Goal: Obtain resource: Obtain resource

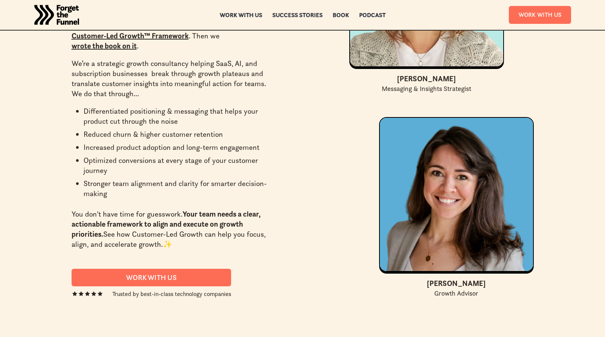
scroll to position [3002, 0]
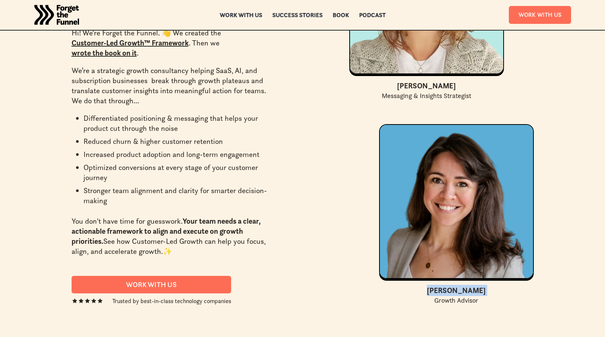
drag, startPoint x: 438, startPoint y: 267, endPoint x: 484, endPoint y: 271, distance: 46.4
click at [485, 285] on div "Beth Thouin Growth Advisor" at bounding box center [456, 295] width 155 height 20
copy div "Beth Thouin"
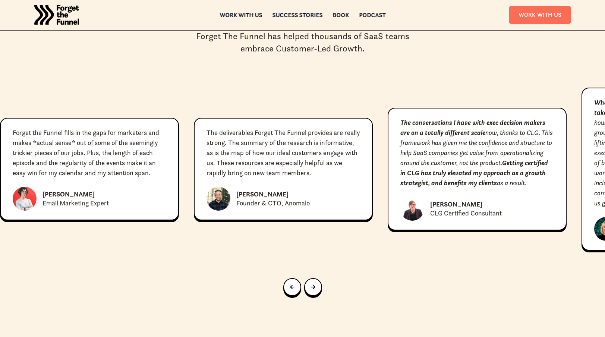
scroll to position [3365, 0]
click at [317, 279] on link "Next slide" at bounding box center [313, 288] width 18 height 18
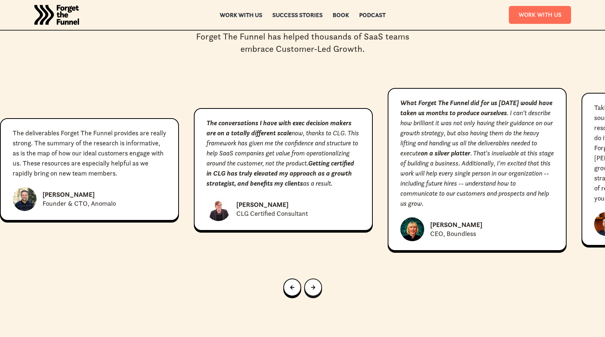
click at [316, 279] on link "Next slide" at bounding box center [313, 288] width 18 height 18
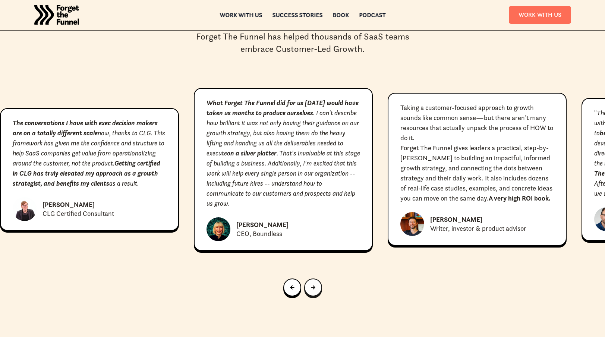
click at [316, 279] on link "Next slide" at bounding box center [313, 288] width 18 height 18
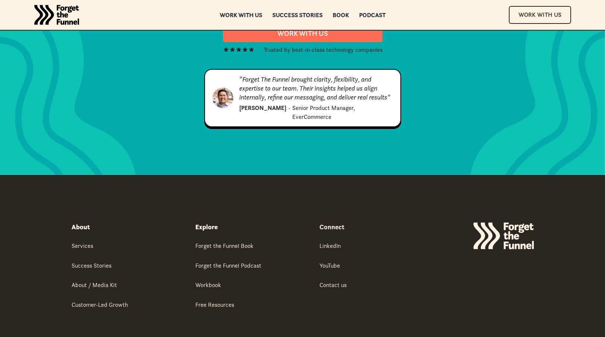
scroll to position [3813, 0]
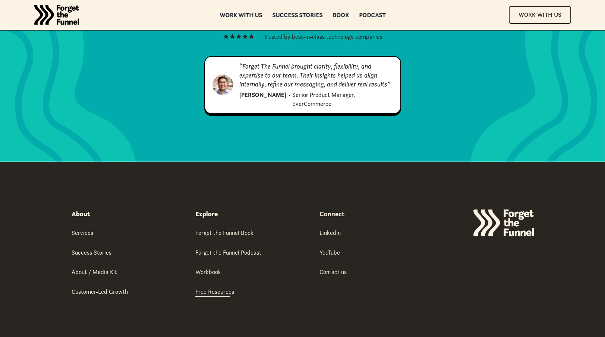
click at [213, 288] on div "Free Resources" at bounding box center [214, 292] width 39 height 8
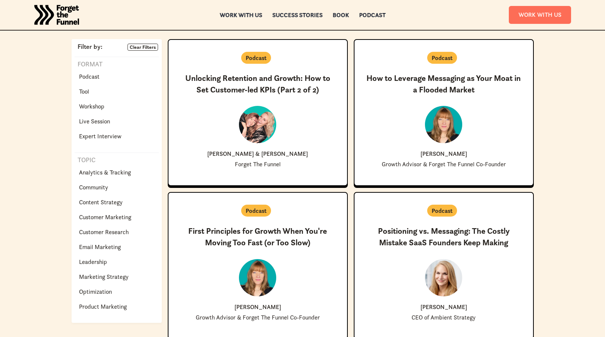
scroll to position [163, 0]
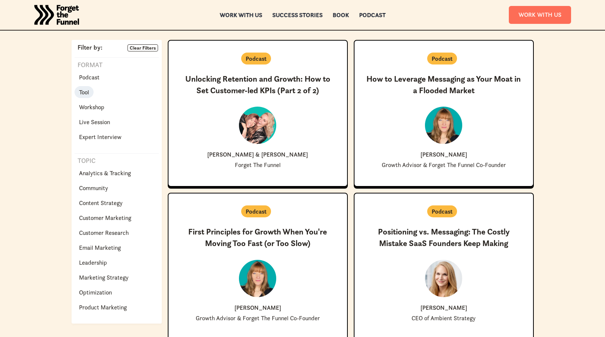
click at [88, 93] on p "Tool" at bounding box center [84, 92] width 10 height 9
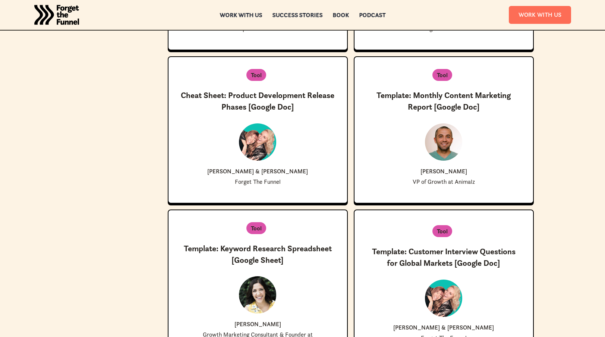
scroll to position [763, 0]
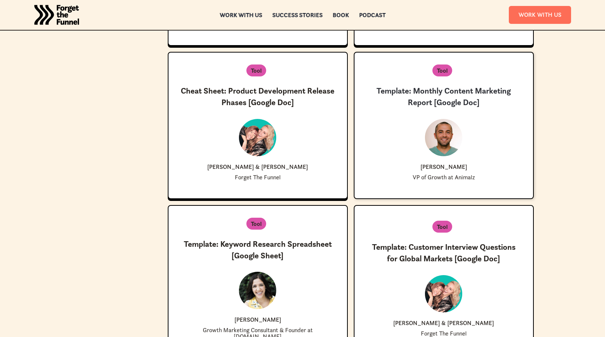
click at [431, 94] on h3 "Template: Monthly Content Marketing Report [Google Doc]" at bounding box center [444, 96] width 155 height 23
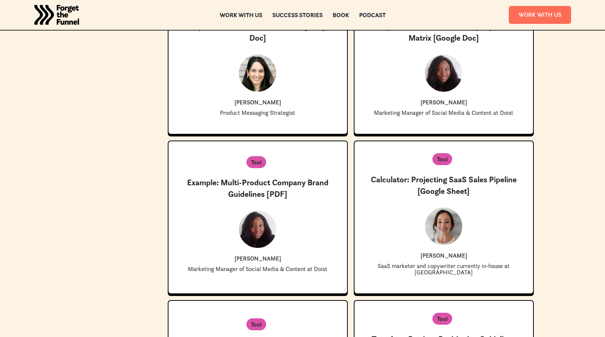
scroll to position [1141, 0]
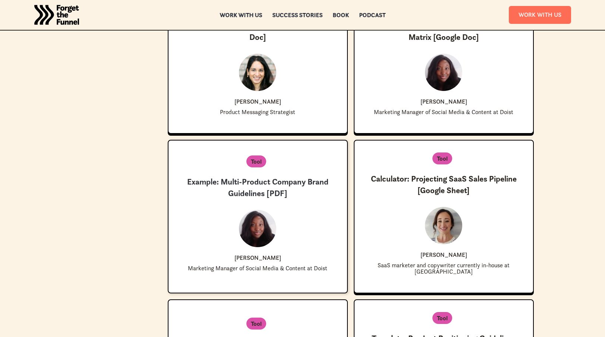
click at [258, 176] on h3 "Example: Multi-Product Company Brand Guidelines [PDF]" at bounding box center [257, 187] width 155 height 23
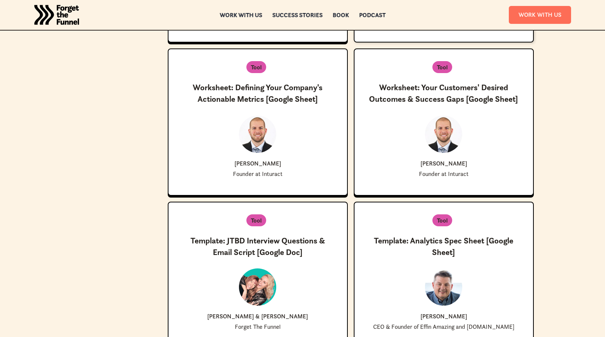
scroll to position [1547, 0]
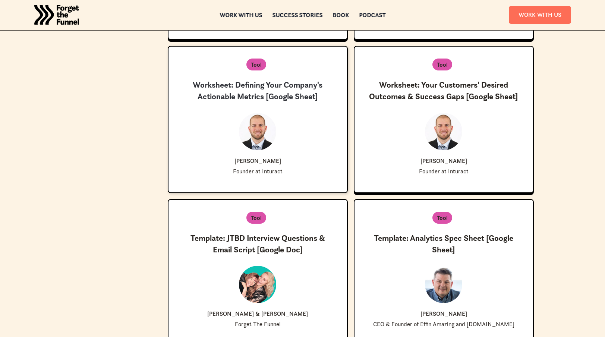
click at [296, 79] on h3 "Worksheet: Defining Your Company's Actionable Metrics [Google Sheet]" at bounding box center [257, 90] width 155 height 23
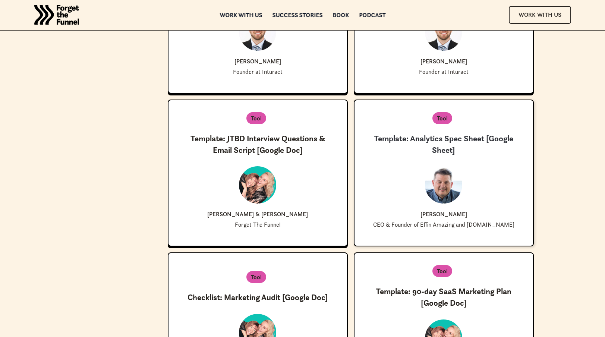
scroll to position [1648, 0]
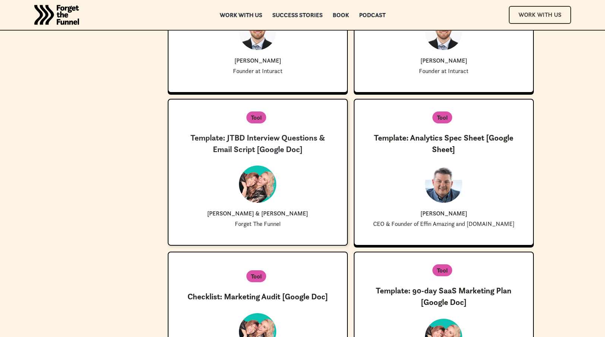
click at [256, 132] on h3 "Template: JTBD Interview Questions & Email Script [Google Doc]" at bounding box center [257, 143] width 155 height 23
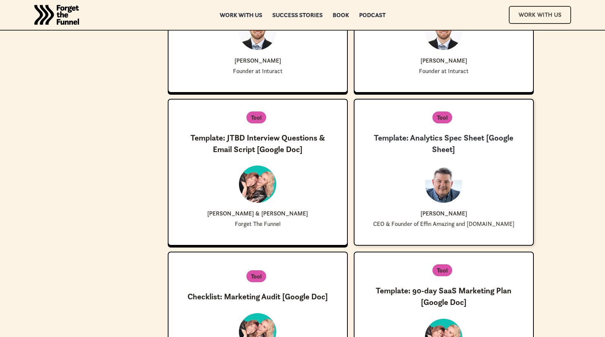
click at [438, 132] on h3 "Template: Analytics Spec Sheet [Google Sheet]" at bounding box center [444, 143] width 155 height 23
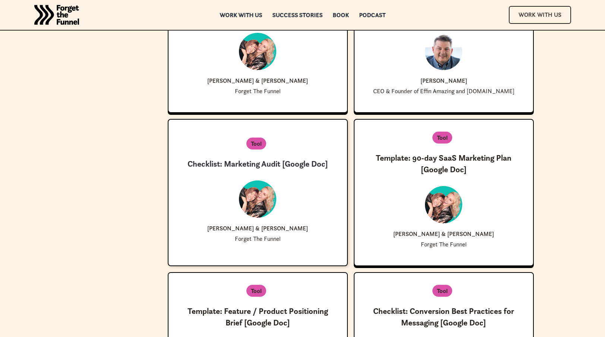
scroll to position [1781, 0]
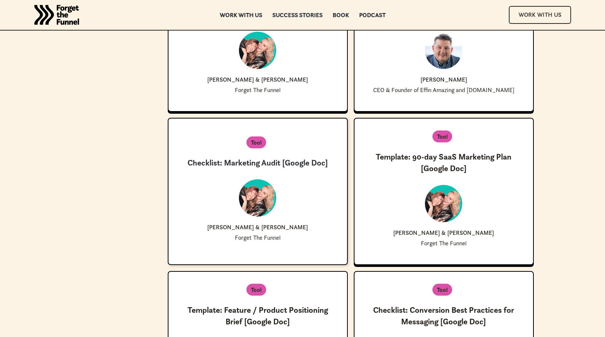
click at [293, 157] on h3 "Checklist: Marketing Audit [Google Doc]" at bounding box center [258, 163] width 141 height 12
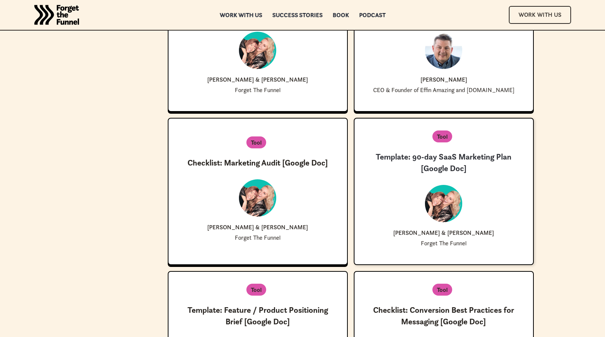
click at [406, 151] on h3 "Template: 90-day SaaS Marketing Plan [Google Doc]" at bounding box center [444, 162] width 155 height 23
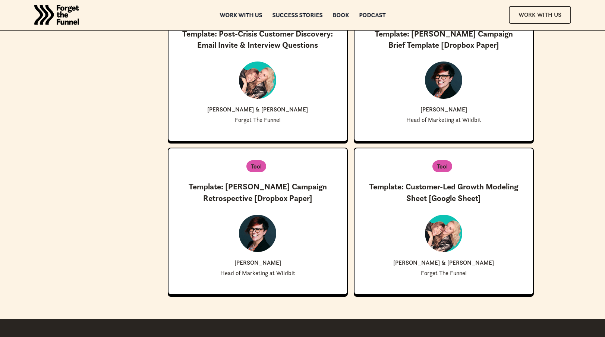
scroll to position [2209, 0]
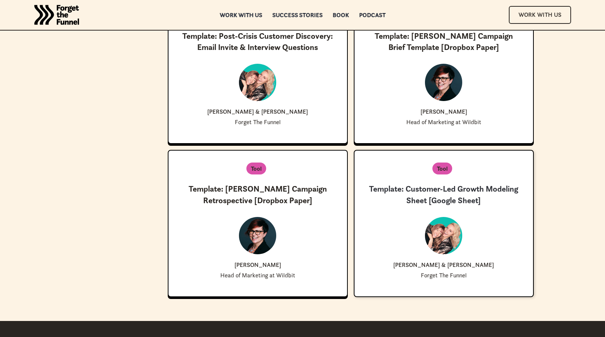
click at [433, 183] on h3 "Template: Customer-Led Growth Modeling Sheet [Google Sheet]" at bounding box center [444, 194] width 155 height 23
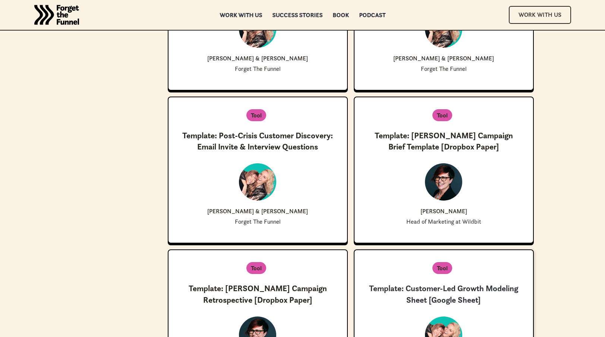
scroll to position [2088, 0]
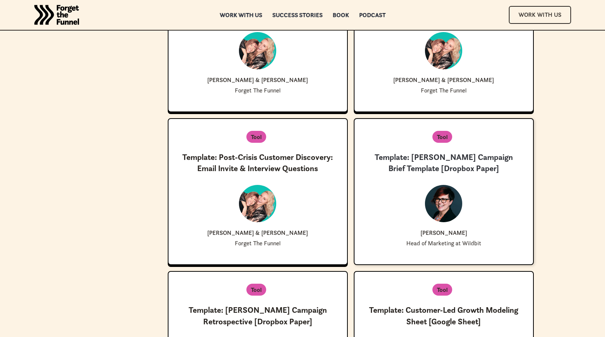
click at [435, 152] on h3 "Template: Justine Jordan's Campaign Brief Template [Dropbox Paper]" at bounding box center [444, 163] width 155 height 23
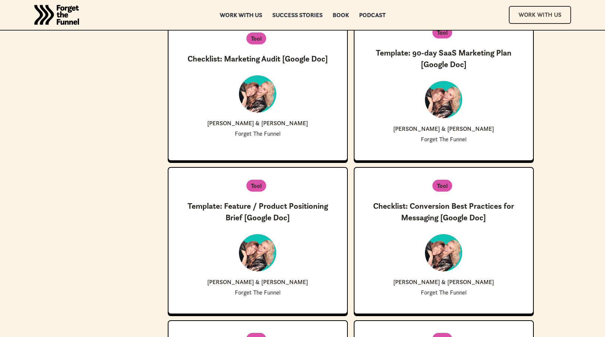
scroll to position [1884, 0]
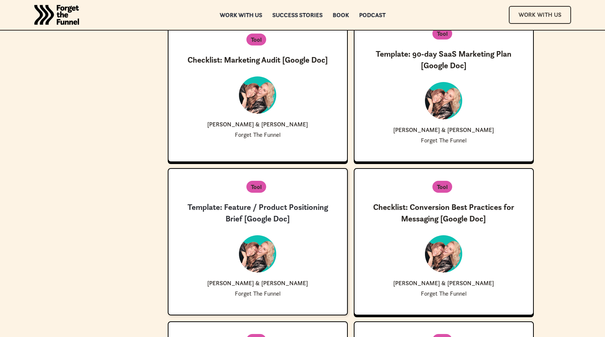
click at [286, 202] on h3 "Template: Feature / Product Positioning Brief [Google Doc]" at bounding box center [257, 213] width 155 height 23
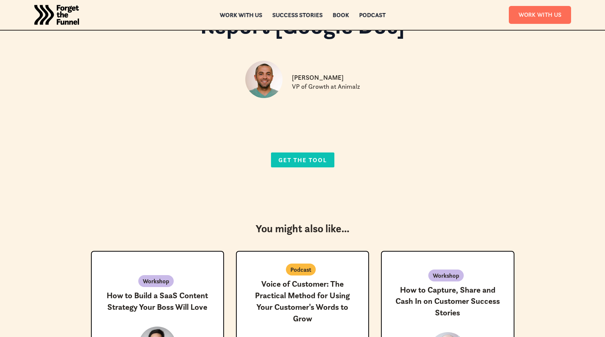
scroll to position [73, 0]
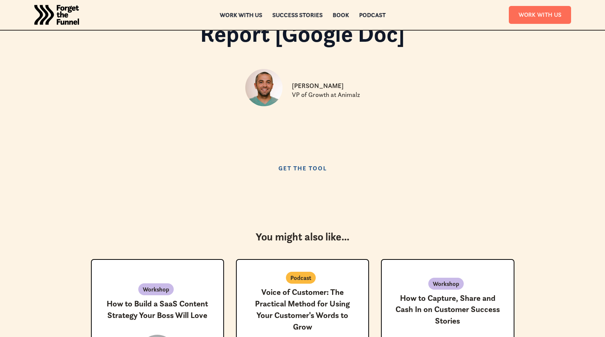
click at [324, 166] on link "Get the Tool" at bounding box center [302, 168] width 63 height 15
click at [328, 168] on link "Get the Tool" at bounding box center [302, 168] width 63 height 15
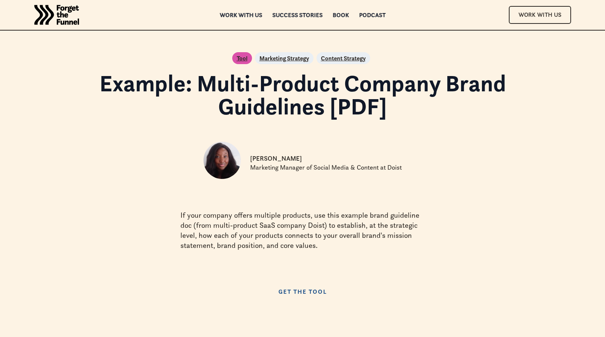
click at [297, 288] on link "Get the Tool" at bounding box center [302, 291] width 63 height 15
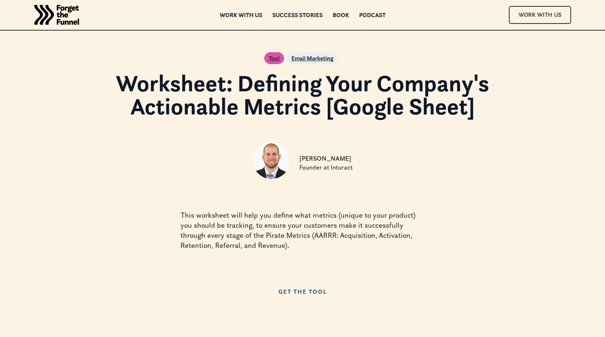
click at [308, 298] on link "Get the Tool" at bounding box center [302, 291] width 63 height 15
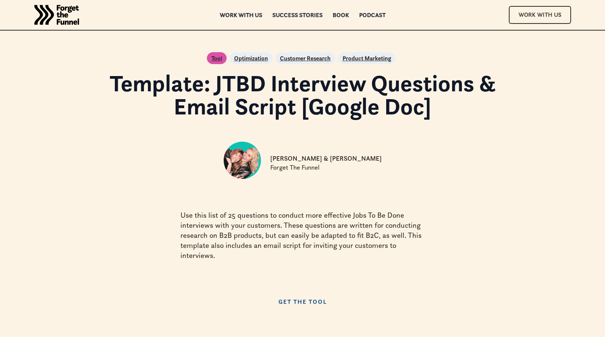
click at [316, 298] on link "Get the Tool" at bounding box center [302, 301] width 63 height 15
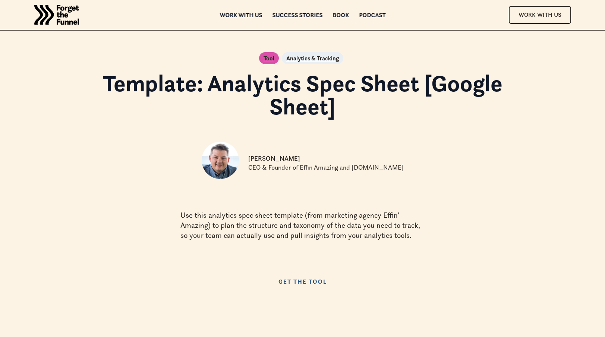
click at [317, 279] on link "Get the Tool" at bounding box center [302, 281] width 63 height 15
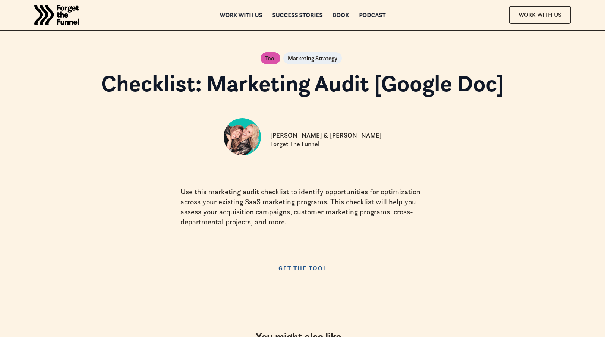
click at [319, 275] on link "Get the Tool" at bounding box center [302, 268] width 63 height 15
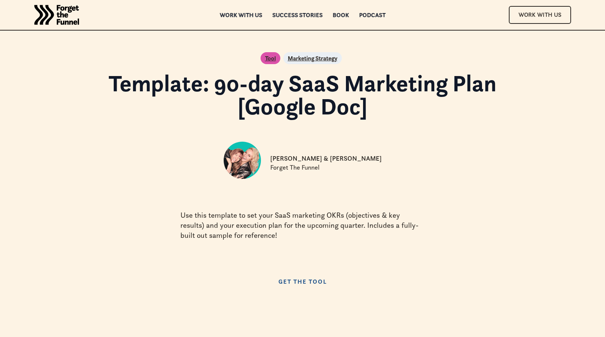
click at [317, 278] on link "Get the Tool" at bounding box center [302, 281] width 63 height 15
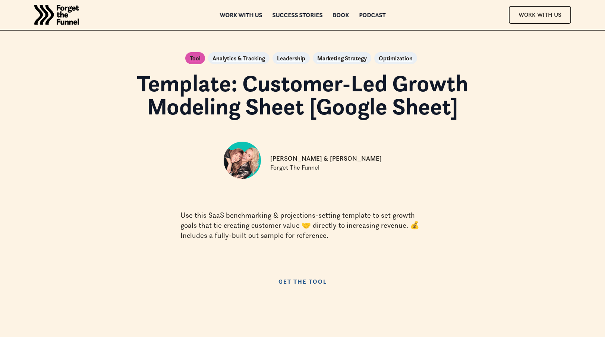
click at [322, 276] on link "Get the Tool" at bounding box center [302, 281] width 63 height 15
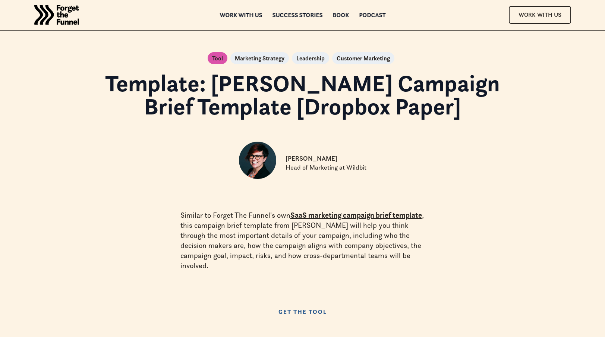
click at [314, 304] on link "Get the Tool" at bounding box center [302, 311] width 63 height 15
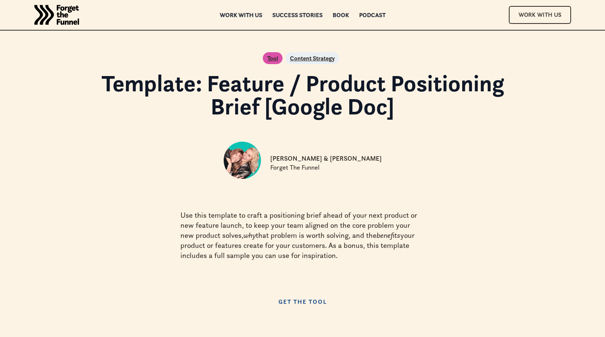
click at [301, 305] on link "Get the Tool" at bounding box center [302, 301] width 63 height 15
